Goal: Navigation & Orientation: Find specific page/section

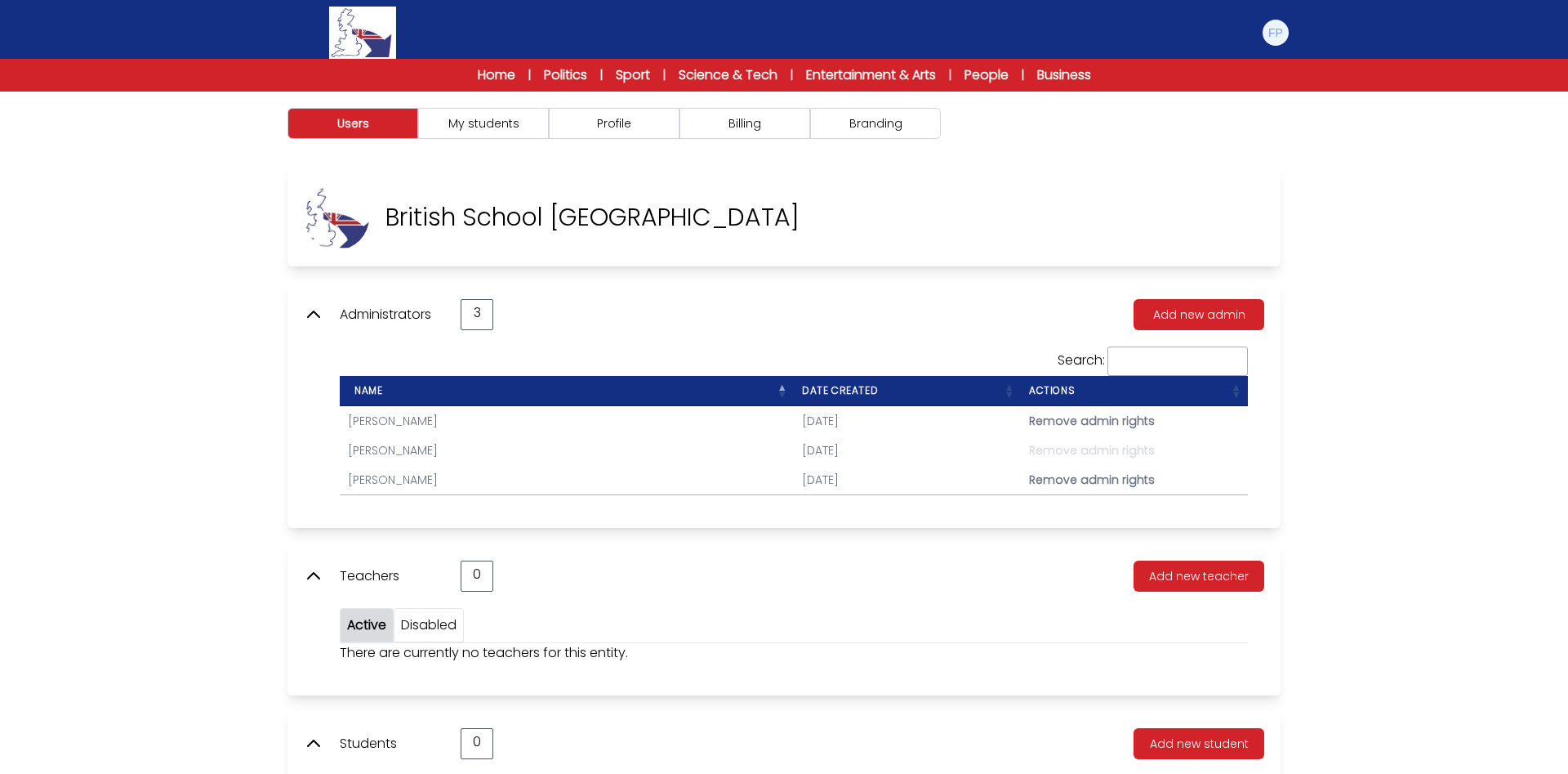
click at [1339, 401] on div "Users My students Profile" at bounding box center [784, 489] width 1568 height 794
click at [489, 72] on link "Home" at bounding box center [497, 75] width 38 height 20
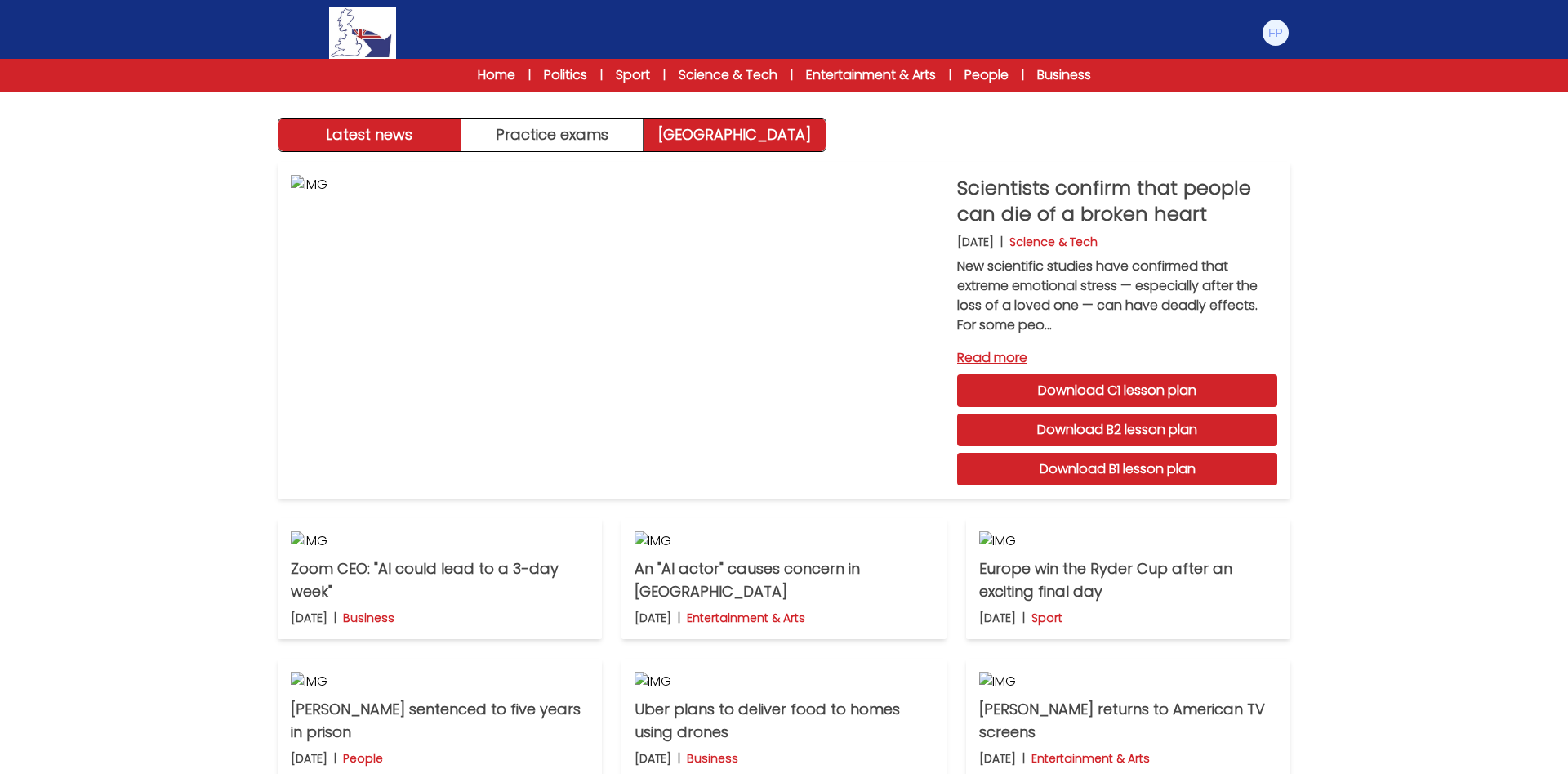
click at [745, 138] on link "[GEOGRAPHIC_DATA]" at bounding box center [734, 135] width 183 height 33
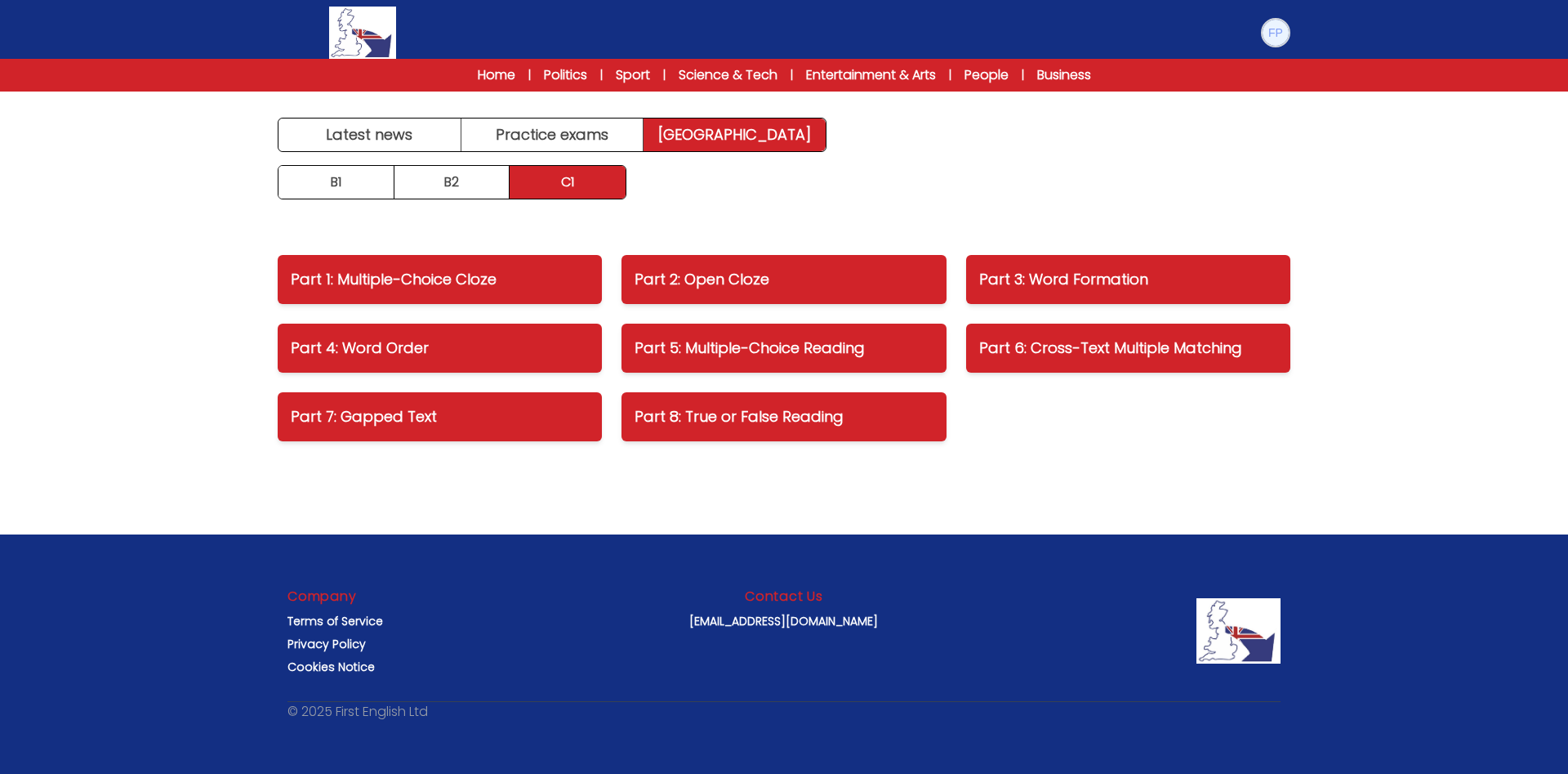
click at [1273, 36] on img at bounding box center [1275, 33] width 26 height 26
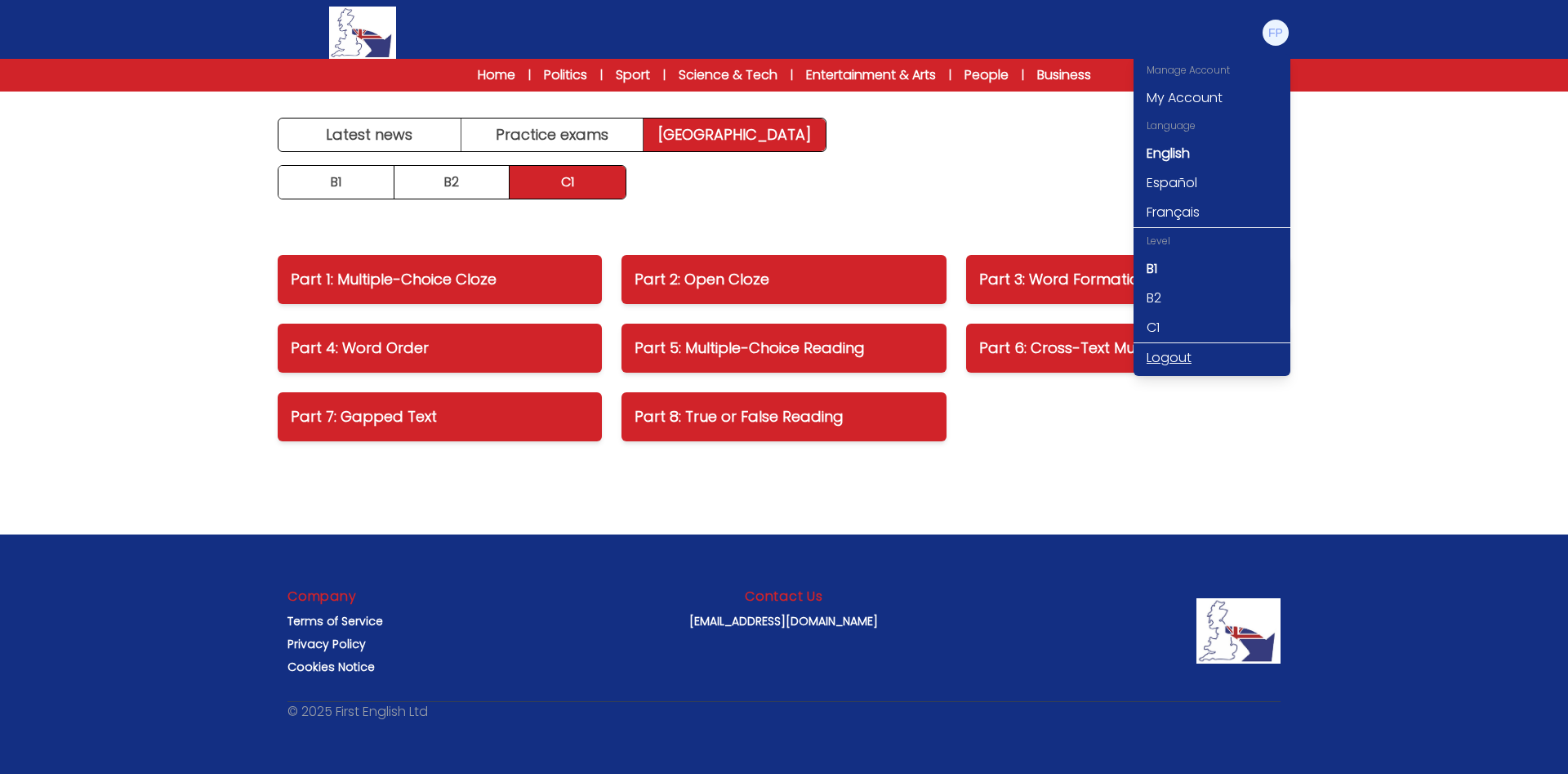
click at [1170, 357] on link "Logout" at bounding box center [1212, 357] width 157 height 29
